Goal: Information Seeking & Learning: Learn about a topic

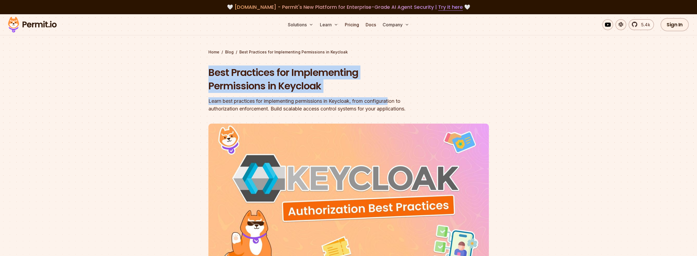
drag, startPoint x: 170, startPoint y: 62, endPoint x: 393, endPoint y: 99, distance: 226.6
click at [393, 99] on section "Home / Blog / Best Practices for Implementing Permissions in Keycloak Best Prac…" at bounding box center [348, 169] width 697 height 310
click at [379, 88] on h1 "Best Practices for Implementing Permissions in Keycloak" at bounding box center [313, 79] width 210 height 27
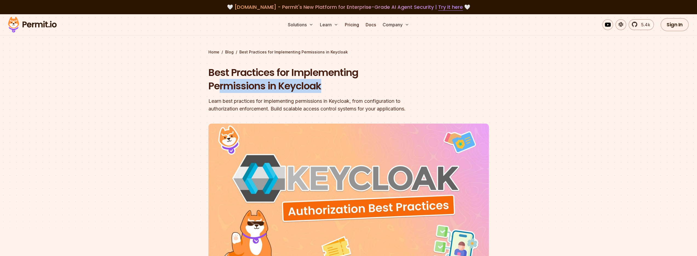
drag, startPoint x: 219, startPoint y: 84, endPoint x: 354, endPoint y: 93, distance: 134.6
click at [354, 93] on div "Best Practices for Implementing Permissions in Keycloak Learn best practices fo…" at bounding box center [313, 89] width 210 height 47
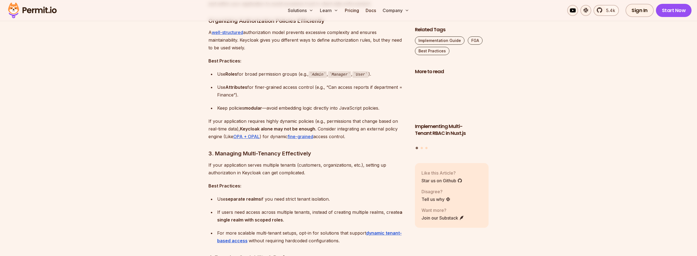
scroll to position [690, 0]
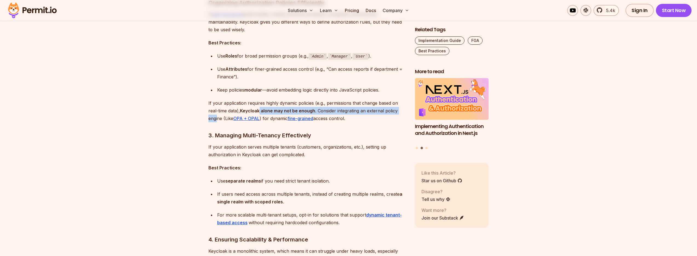
drag, startPoint x: 261, startPoint y: 109, endPoint x: 218, endPoint y: 119, distance: 44.3
click at [218, 119] on p "If your application requires highly dynamic policies (e.g., permissions that ch…" at bounding box center [307, 110] width 198 height 23
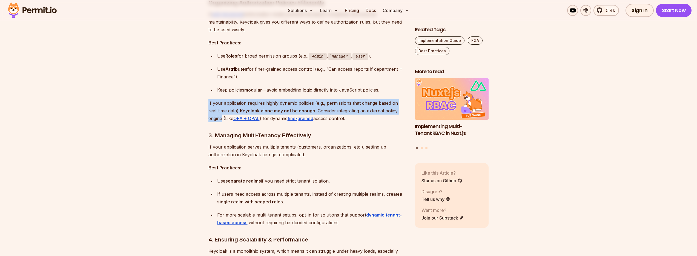
drag, startPoint x: 203, startPoint y: 102, endPoint x: 222, endPoint y: 118, distance: 24.3
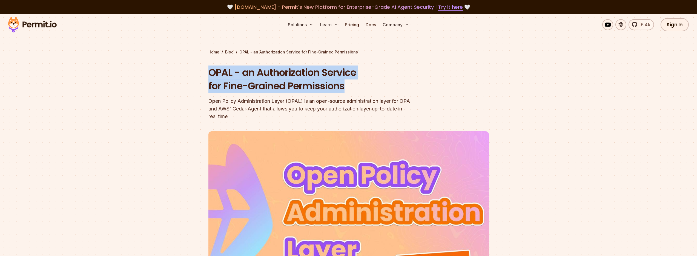
drag, startPoint x: 193, startPoint y: 71, endPoint x: 390, endPoint y: 85, distance: 197.5
click at [390, 85] on section "Home / Blog / OPAL - an Authorization Service for Fine-Grained Permissions OPAL…" at bounding box center [348, 172] width 697 height 317
click at [390, 85] on h1 "OPAL - an Authorization Service for Fine-Grained Permissions" at bounding box center [313, 79] width 210 height 27
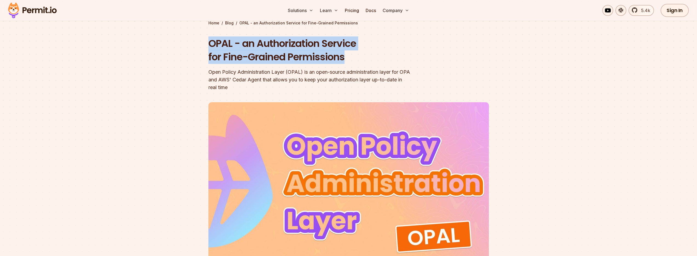
scroll to position [49, 0]
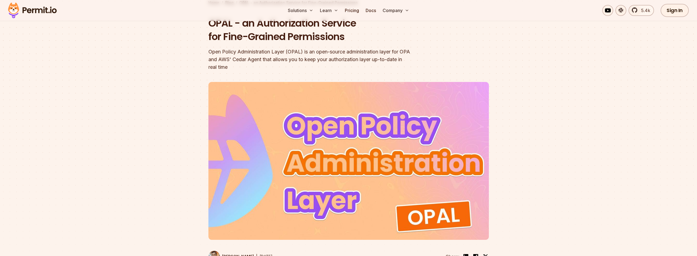
click at [164, 106] on div at bounding box center [348, 179] width 697 height 206
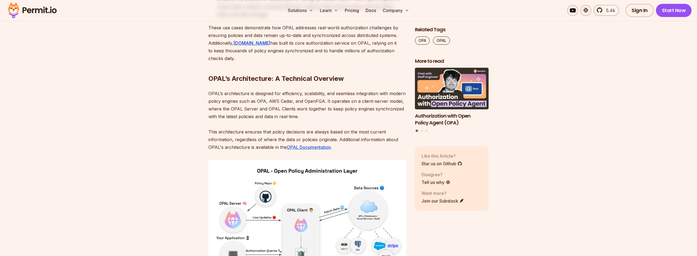
scroll to position [1923, 0]
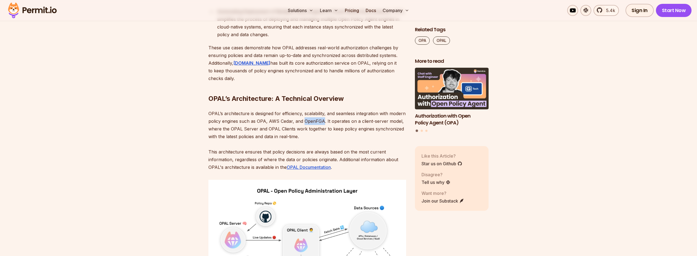
drag, startPoint x: 320, startPoint y: 98, endPoint x: 340, endPoint y: 99, distance: 19.7
click at [340, 110] on p "OPAL’s architecture is designed for efficiency, scalability, and seamless integ…" at bounding box center [307, 140] width 198 height 61
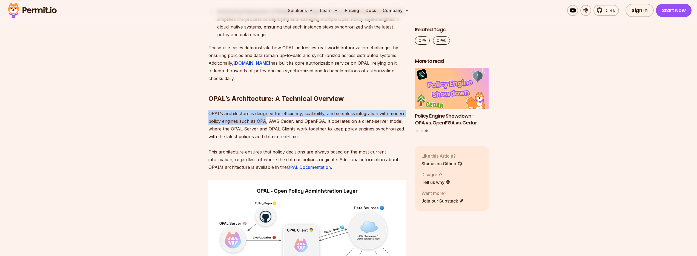
drag, startPoint x: 202, startPoint y: 90, endPoint x: 282, endPoint y: 97, distance: 80.6
click at [282, 97] on section "Table of Contents Modern applications, especially those built with cloud-native…" at bounding box center [348, 91] width 697 height 3367
click at [213, 110] on p "OPAL’s architecture is designed for efficiency, scalability, and seamless integ…" at bounding box center [307, 140] width 198 height 61
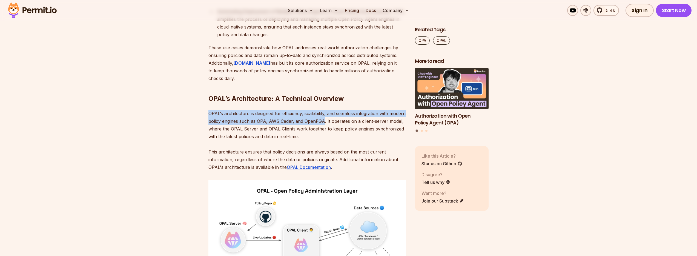
drag, startPoint x: 206, startPoint y: 90, endPoint x: 339, endPoint y: 98, distance: 133.3
click at [339, 98] on section "Table of Contents Modern applications, especially those built with cloud-native…" at bounding box center [348, 91] width 697 height 3367
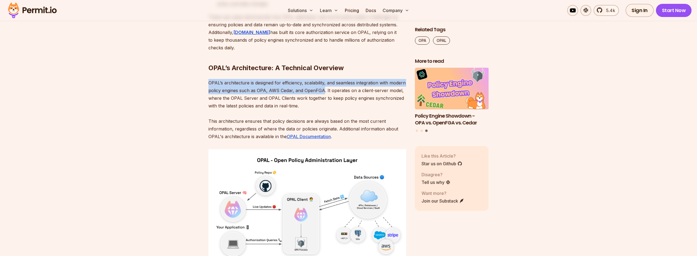
scroll to position [1972, 0]
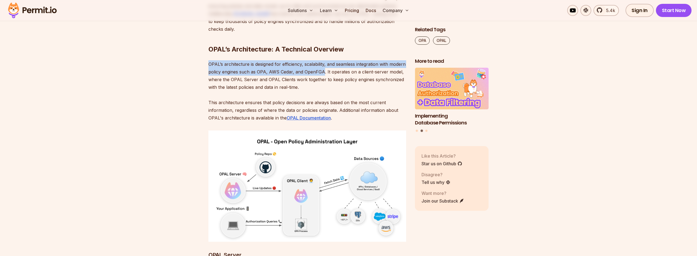
click at [333, 60] on p "OPAL’s architecture is designed for efficiency, scalability, and seamless integ…" at bounding box center [307, 90] width 198 height 61
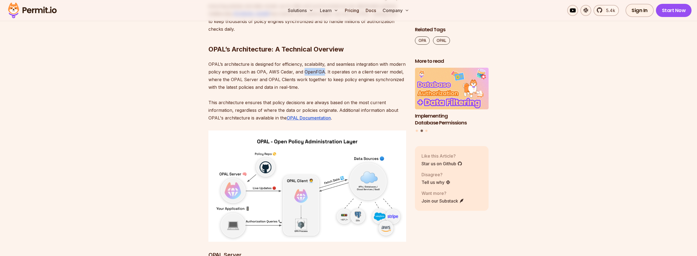
click at [333, 60] on p "OPAL’s architecture is designed for efficiency, scalability, and seamless integ…" at bounding box center [307, 90] width 198 height 61
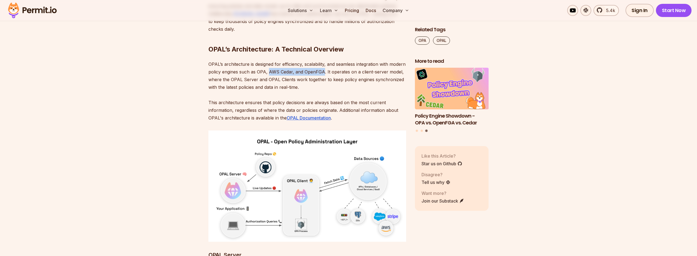
drag, startPoint x: 285, startPoint y: 50, endPoint x: 333, endPoint y: 57, distance: 48.0
click at [341, 60] on p "OPAL’s architecture is designed for efficiency, scalability, and seamless integ…" at bounding box center [307, 90] width 198 height 61
drag, startPoint x: 274, startPoint y: 50, endPoint x: 284, endPoint y: 95, distance: 45.9
click at [284, 60] on p "OPAL’s architecture is designed for efficiency, scalability, and seamless integ…" at bounding box center [307, 90] width 198 height 61
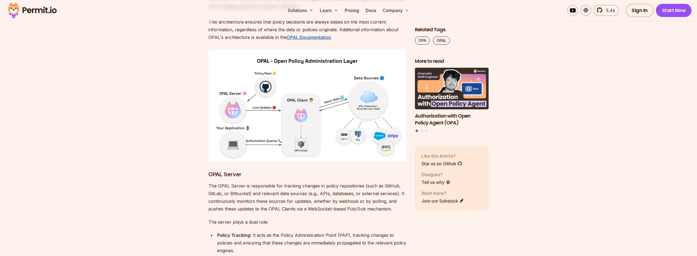
scroll to position [2071, 0]
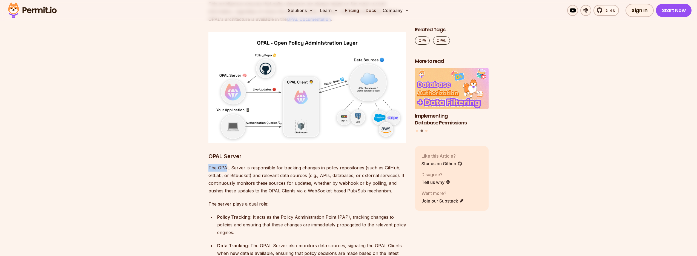
drag, startPoint x: 207, startPoint y: 145, endPoint x: 226, endPoint y: 144, distance: 18.4
click at [224, 164] on p "The OPAL Server is responsible for tracking changes in policy repositories (suc…" at bounding box center [307, 179] width 198 height 31
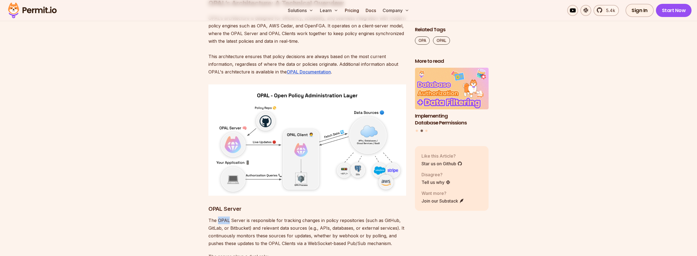
scroll to position [1972, 0]
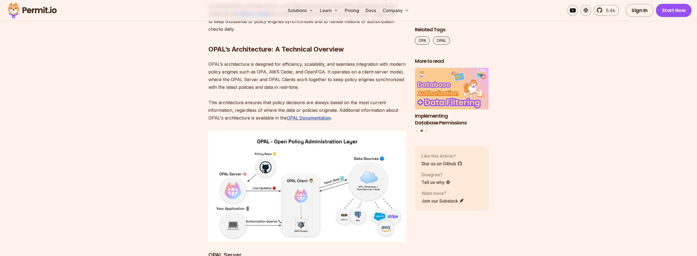
click at [327, 60] on p "OPAL’s architecture is designed for efficiency, scalability, and seamless integ…" at bounding box center [307, 90] width 198 height 61
drag, startPoint x: 275, startPoint y: 49, endPoint x: 308, endPoint y: 52, distance: 32.7
click at [308, 60] on p "OPAL’s architecture is designed for efficiency, scalability, and seamless integ…" at bounding box center [307, 90] width 198 height 61
drag, startPoint x: 317, startPoint y: 51, endPoint x: 357, endPoint y: 50, distance: 40.0
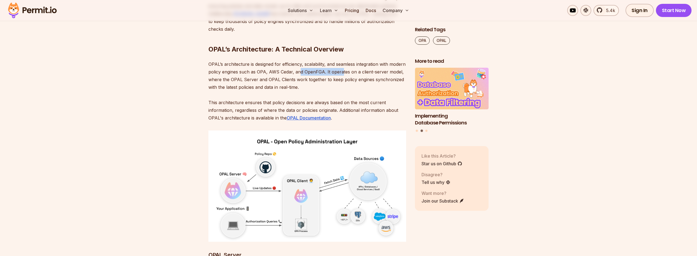
click at [357, 60] on p "OPAL’s architecture is designed for efficiency, scalability, and seamless integ…" at bounding box center [307, 90] width 198 height 61
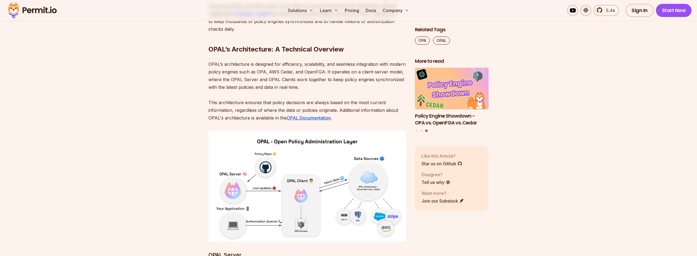
click at [322, 78] on p "OPAL’s architecture is designed for efficiency, scalability, and seamless integ…" at bounding box center [307, 90] width 198 height 61
click at [328, 60] on p "OPAL’s architecture is designed for efficiency, scalability, and seamless integ…" at bounding box center [307, 90] width 198 height 61
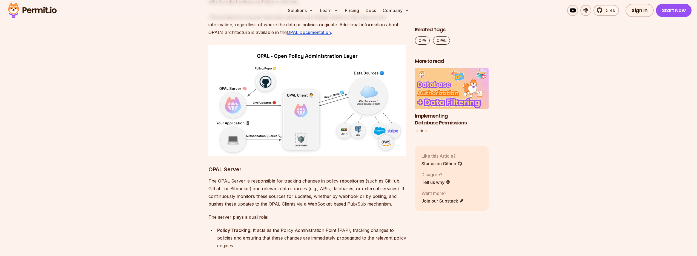
scroll to position [2071, 0]
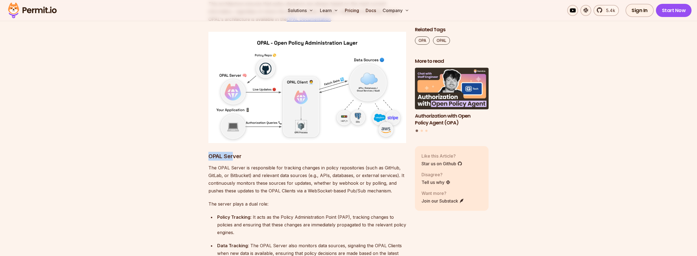
drag, startPoint x: 256, startPoint y: 133, endPoint x: 263, endPoint y: 132, distance: 6.4
click at [266, 152] on h3 "OPAL Server" at bounding box center [307, 156] width 198 height 9
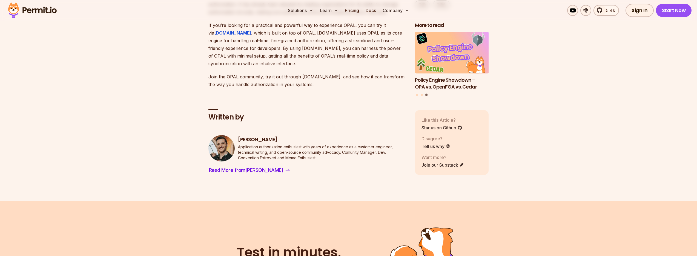
scroll to position [3304, 0]
